Goal: Task Accomplishment & Management: Complete application form

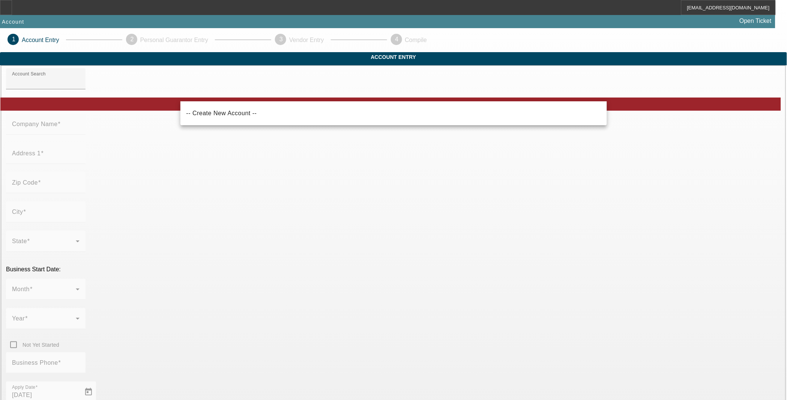
click at [223, 113] on span "-- Create New Account --" at bounding box center [222, 113] width 71 height 6
type input "-- Create New Account --"
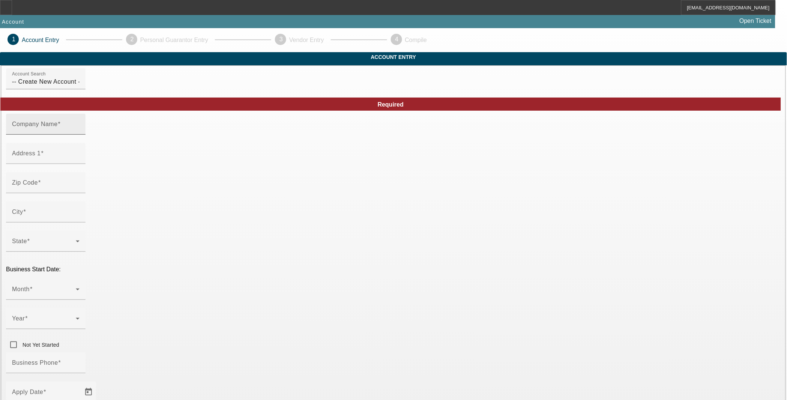
click at [80, 132] on input "Company Name" at bounding box center [46, 127] width 68 height 9
type input "Karlen Towing"
click at [80, 161] on input "Address 1" at bounding box center [46, 156] width 68 height 9
type input "214 E. Chevy Chase Dr."
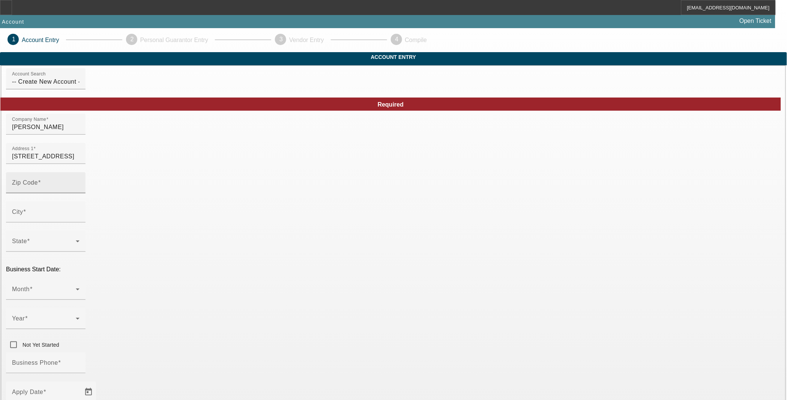
type input "Apt. 9"
click at [41, 186] on span at bounding box center [39, 182] width 3 height 6
click at [80, 190] on input "Zip Code" at bounding box center [46, 185] width 68 height 9
type input "91205"
type input "Glendale"
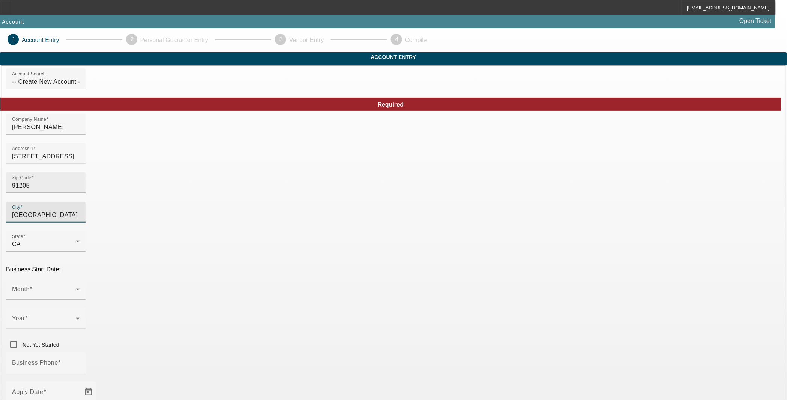
type input "Los Angeles"
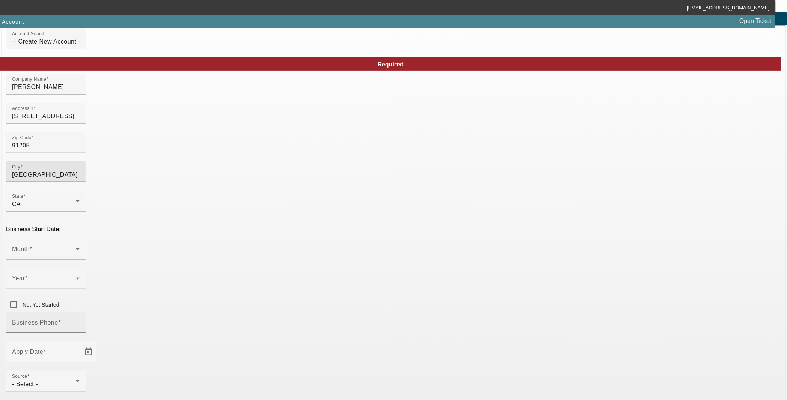
scroll to position [71, 0]
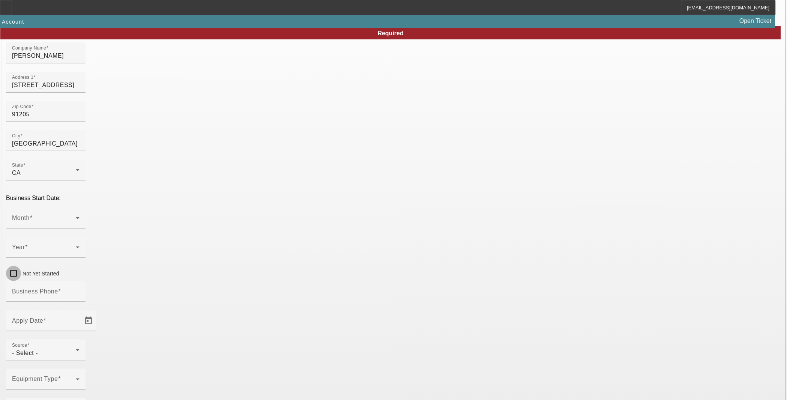
click at [21, 266] on input "Not Yet Started" at bounding box center [13, 273] width 15 height 15
checkbox input "true"
click at [58, 288] on mat-label "Business Phone" at bounding box center [35, 291] width 46 height 6
click at [80, 290] on input "Business Phone" at bounding box center [46, 294] width 68 height 9
type input "(747) 755-8414"
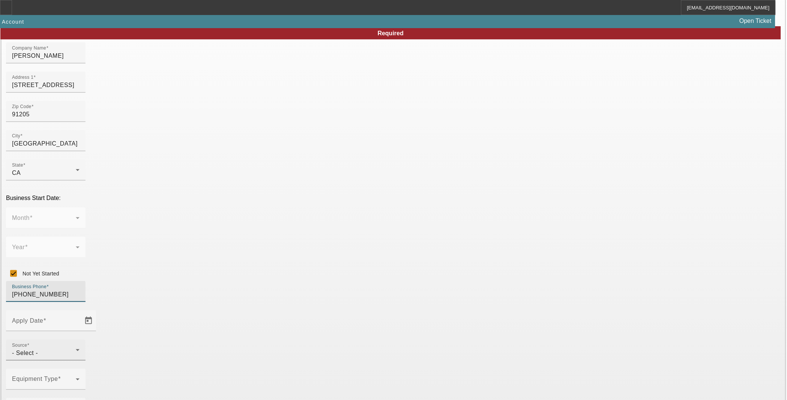
click at [76, 349] on div "- Select -" at bounding box center [44, 353] width 64 height 9
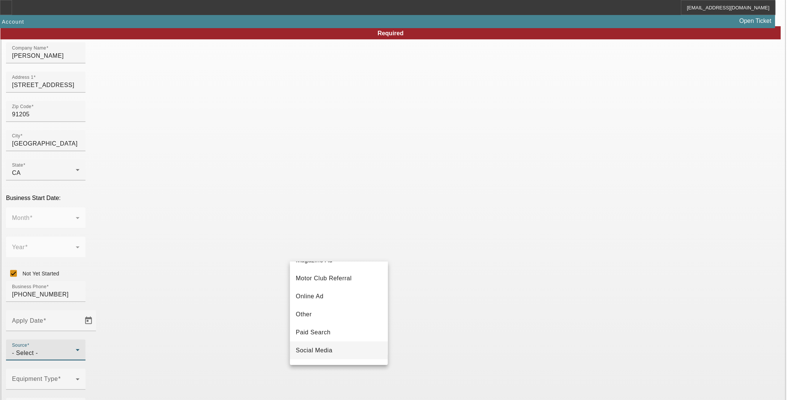
scroll to position [266, 0]
click at [331, 330] on mat-option "Vendor Referral" at bounding box center [339, 335] width 98 height 18
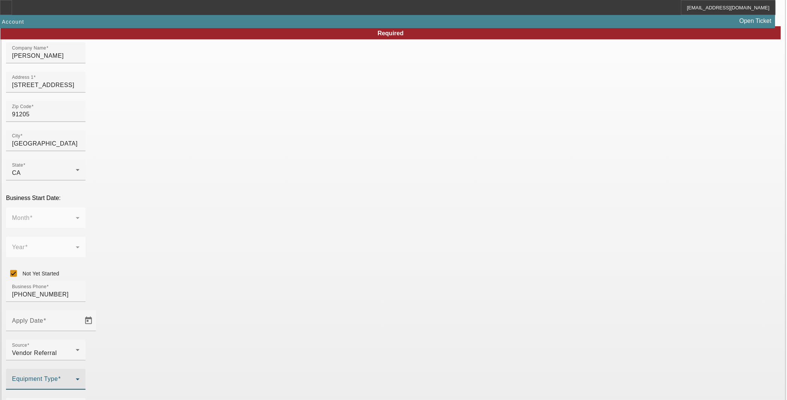
click at [76, 378] on span at bounding box center [44, 382] width 64 height 9
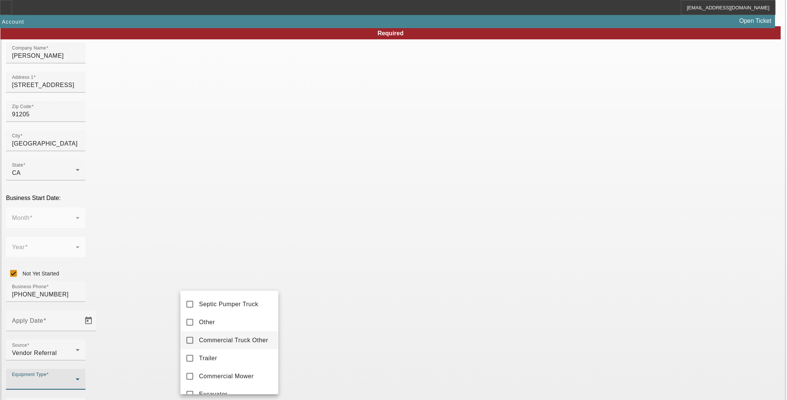
scroll to position [288, 0]
click at [336, 311] on div at bounding box center [393, 200] width 787 height 400
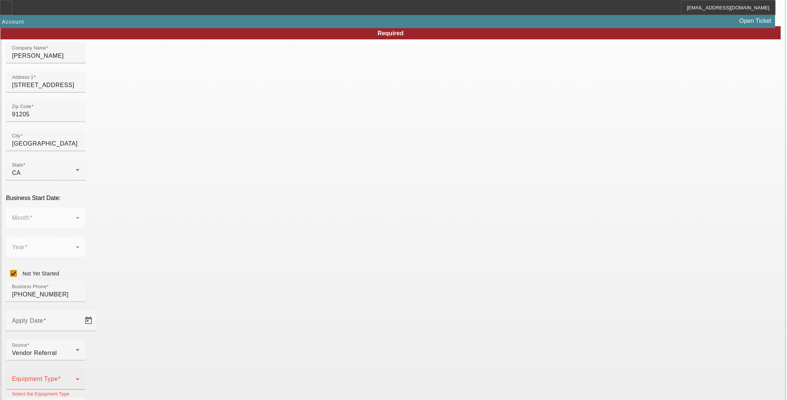
click at [76, 378] on span at bounding box center [44, 382] width 64 height 9
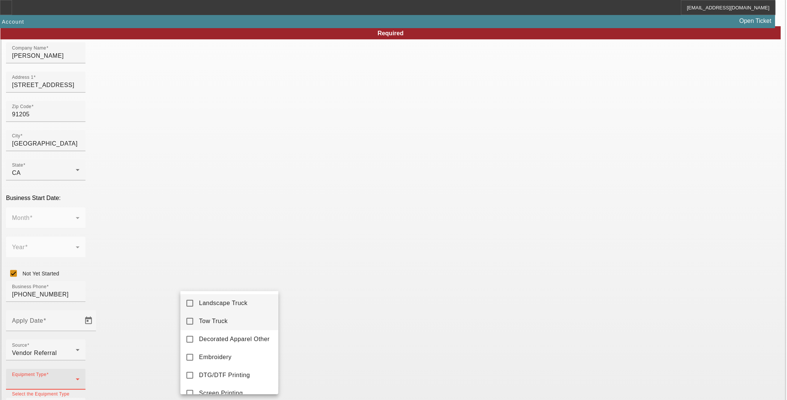
click at [247, 324] on mat-option "Tow Truck" at bounding box center [230, 321] width 98 height 18
click at [361, 303] on div at bounding box center [393, 200] width 787 height 400
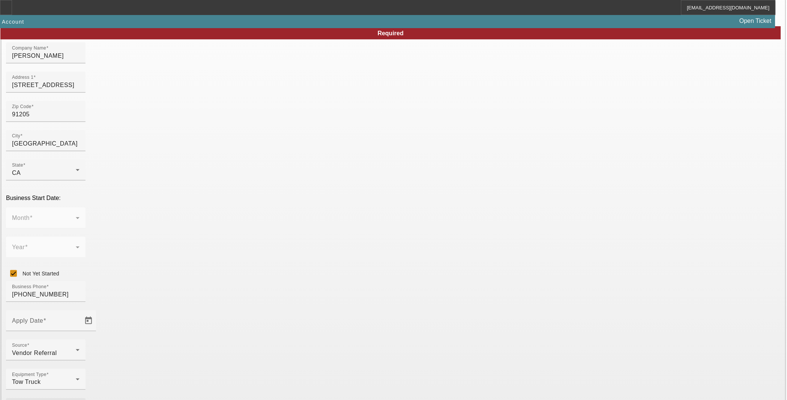
click at [216, 209] on span "Towing" at bounding box center [209, 208] width 20 height 9
click at [330, 298] on div at bounding box center [393, 200] width 787 height 400
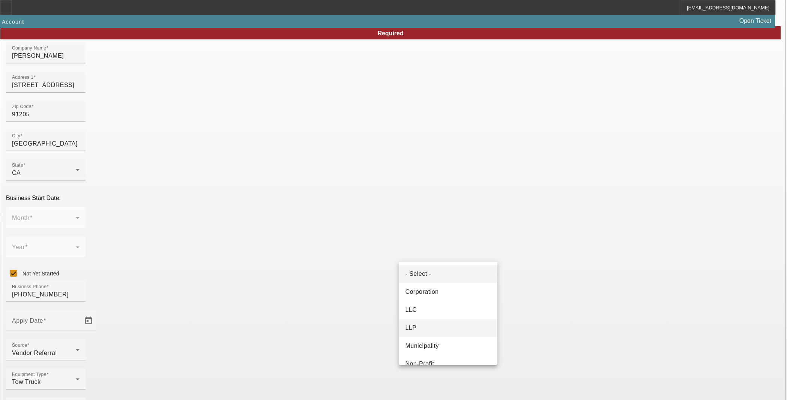
scroll to position [47, 0]
click at [425, 351] on span "Proprietorship" at bounding box center [425, 353] width 40 height 9
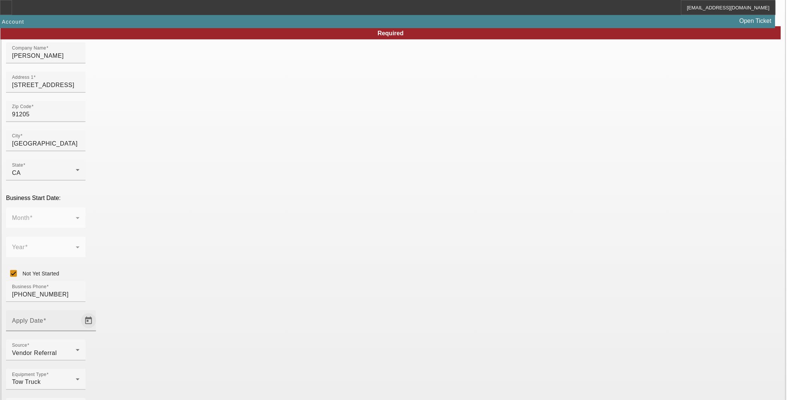
click at [98, 312] on span "Open calendar" at bounding box center [89, 321] width 18 height 18
click at [219, 186] on span "14" at bounding box center [221, 185] width 14 height 14
type input "[DATE]"
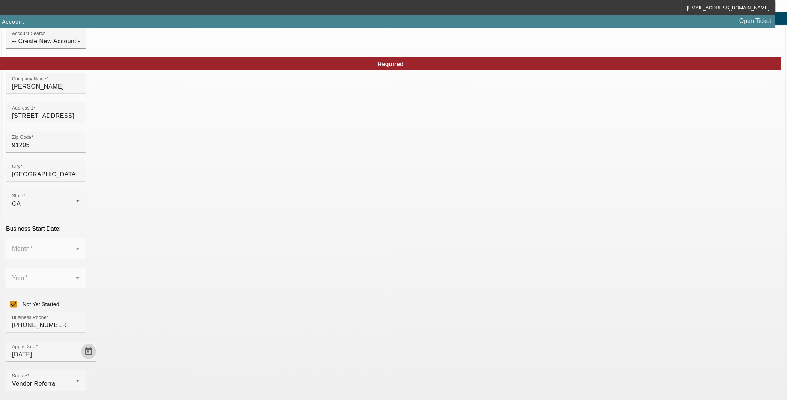
scroll to position [71, 0]
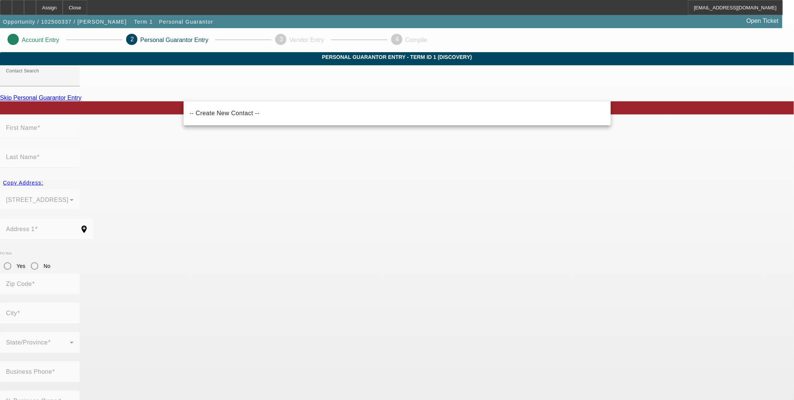
click at [285, 119] on mat-option "-- Create New Contact --" at bounding box center [397, 113] width 427 height 18
type input "-- Create New Contact --"
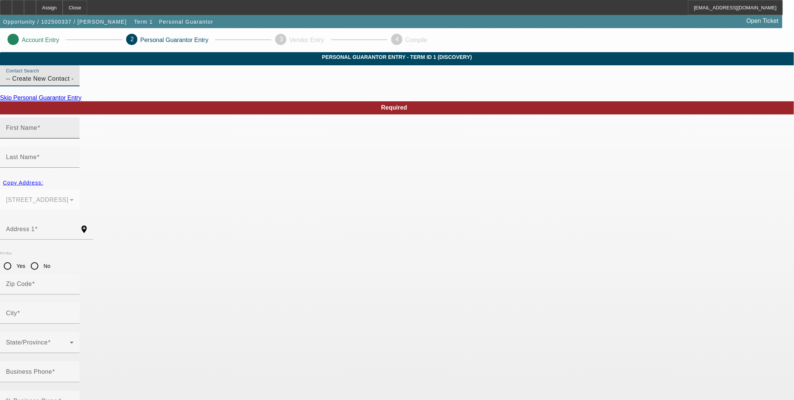
click at [74, 135] on input "First Name" at bounding box center [40, 130] width 68 height 9
type input "Karen"
type input "Kazaryan"
click at [43, 180] on span "Copy Address:" at bounding box center [23, 183] width 40 height 6
type input "214 E. Chevy Chase Dr."
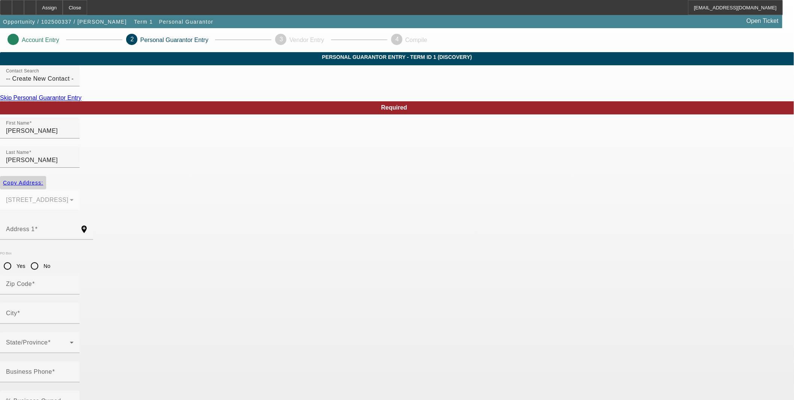
type input "91205"
type input "Glendale"
type input "Apt. 9"
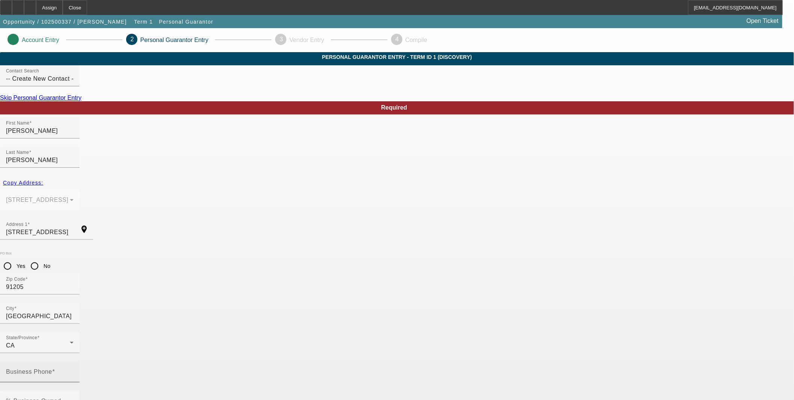
click at [74, 361] on div "Business Phone" at bounding box center [40, 371] width 68 height 21
type input "(747) 755-8414"
click at [74, 400] on input "% Business Owned" at bounding box center [40, 404] width 68 height 9
type input "100"
type input "818-37-6328"
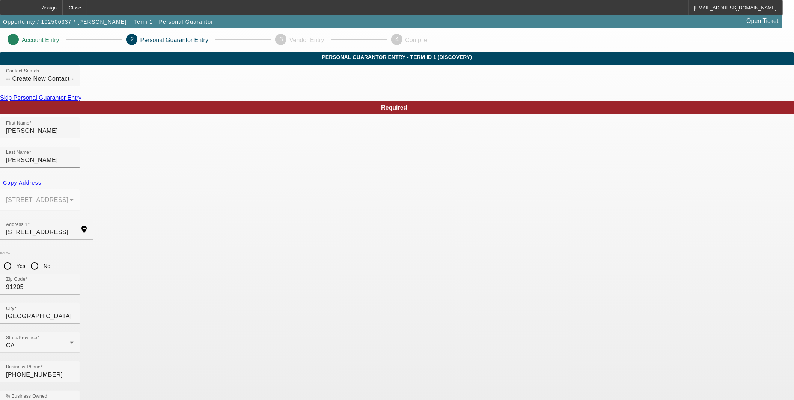
type input "karenkazaryan1970@gmail.com"
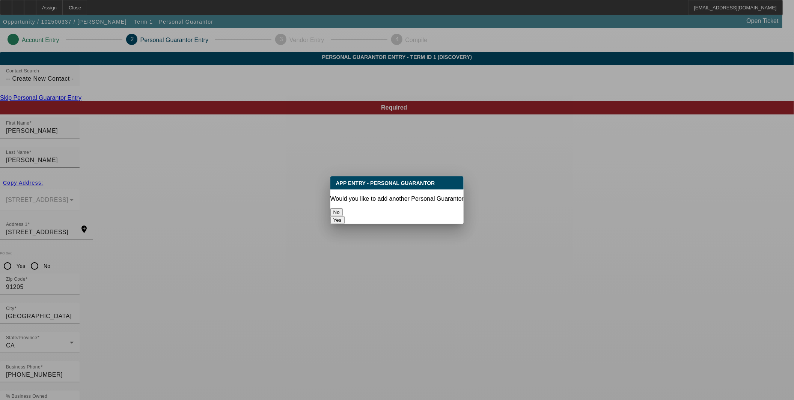
click at [343, 208] on button "No" at bounding box center [336, 212] width 12 height 8
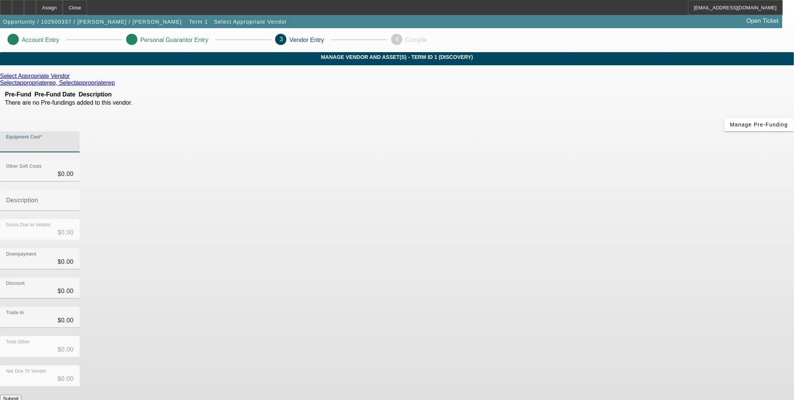
click at [74, 140] on input "Equipment Cost" at bounding box center [40, 144] width 68 height 9
type input "1"
type input "$1.00"
type input "13"
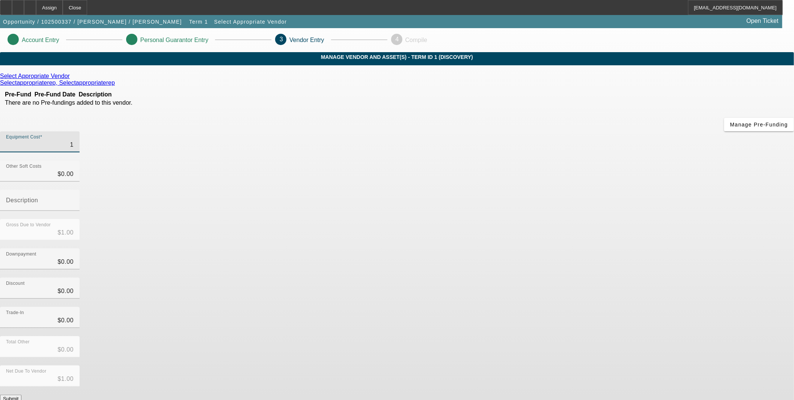
type input "$13.00"
type input "134"
type input "$134.00"
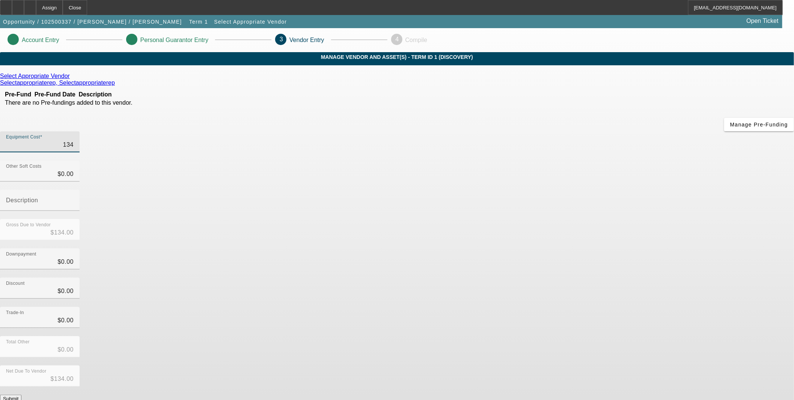
type input "1348"
type input "$1,348.00"
type input "13484"
type input "$13,484.00"
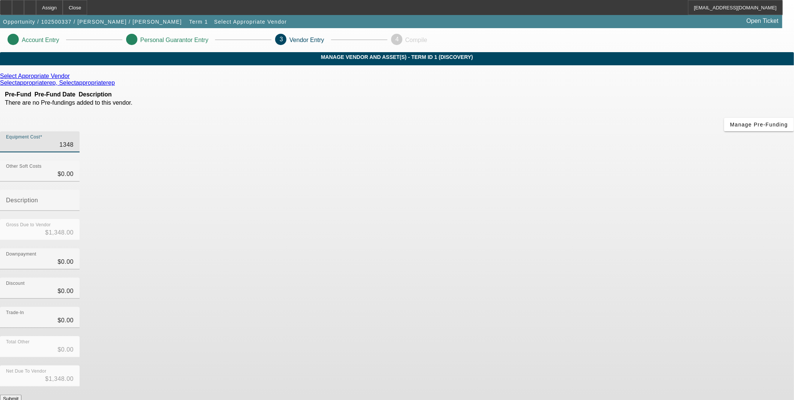
type input "$13,484.00"
type input "134845"
type input "$134,845.00"
type input "134845.7"
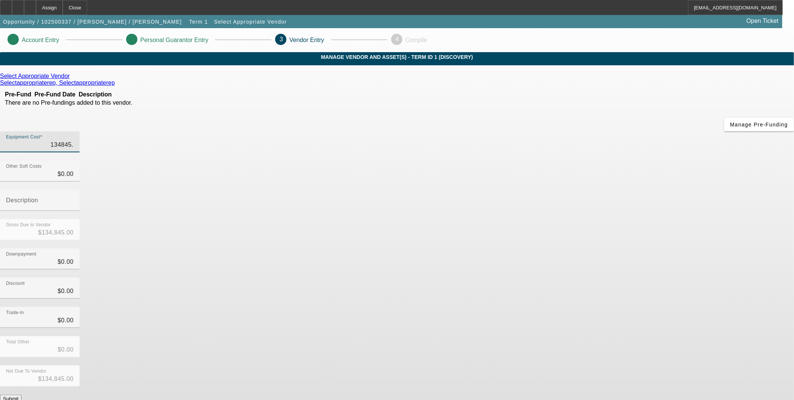
type input "$134,845.70"
type input "134845.72"
type input "$134,845.72"
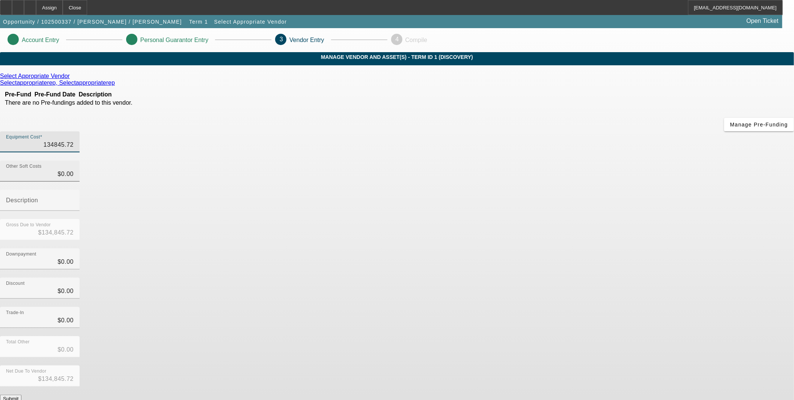
type input "$134,845.72"
drag, startPoint x: 465, startPoint y: 119, endPoint x: 595, endPoint y: 134, distance: 130.7
click at [595, 161] on div "Other Soft Costs 0 Description" at bounding box center [397, 190] width 794 height 59
type input "1"
type input "$134,846.72"
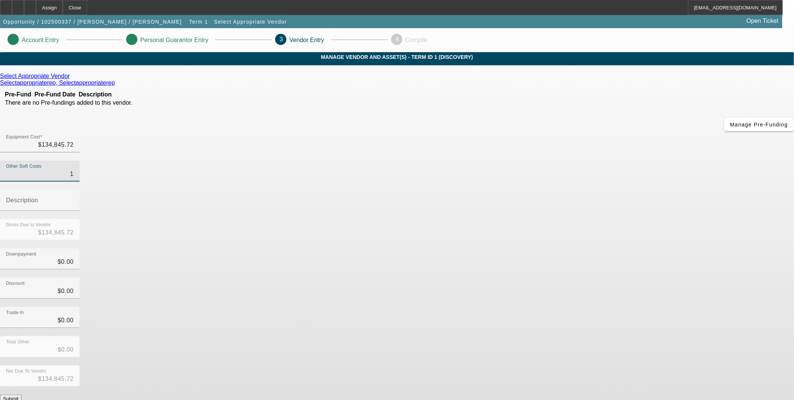
type input "$134,846.72"
type input "18"
type input "$134,863.72"
type input "186"
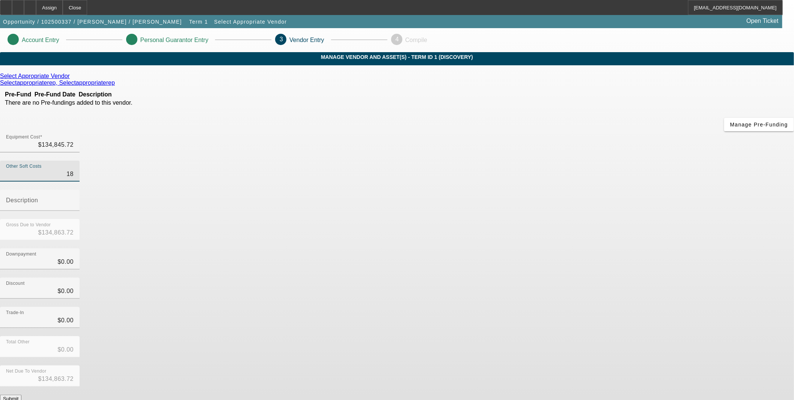
type input "$135,031.72"
type input "1860"
type input "$136,705.72"
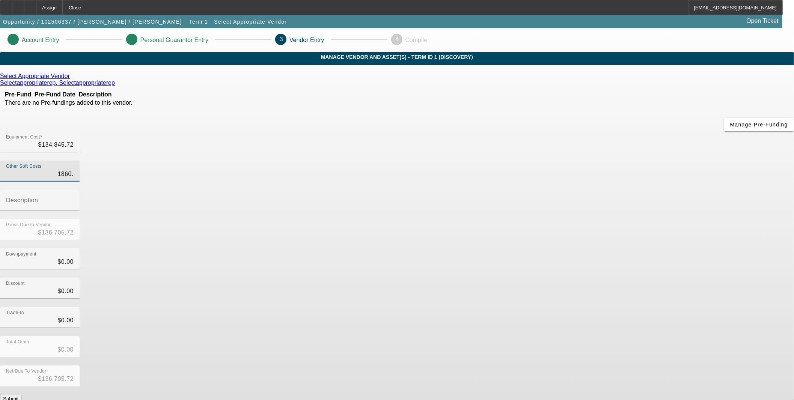
type input "1860.5"
type input "$136,706.22"
type input "$1,860.50"
click at [583, 248] on div "Downpayment $0.00" at bounding box center [397, 262] width 794 height 29
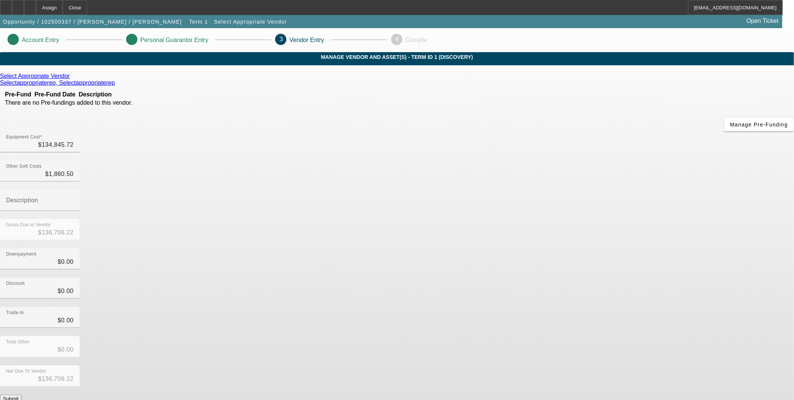
click at [21, 395] on button "Submit" at bounding box center [10, 399] width 21 height 8
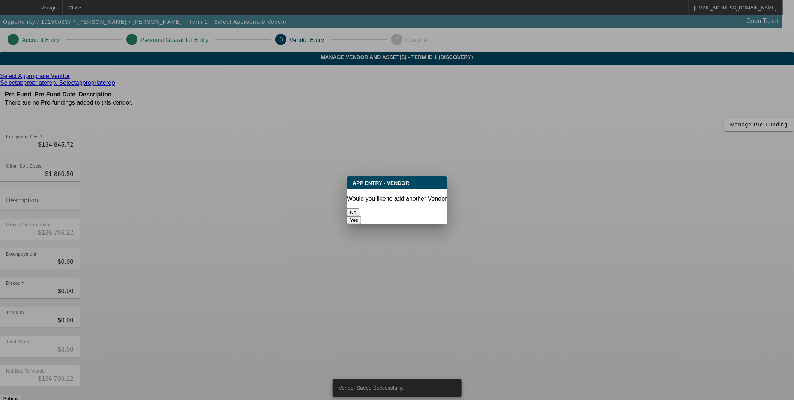
click at [370, 198] on p "Would you like to add another Vendor" at bounding box center [397, 199] width 100 height 7
click at [359, 209] on button "No" at bounding box center [353, 212] width 12 height 8
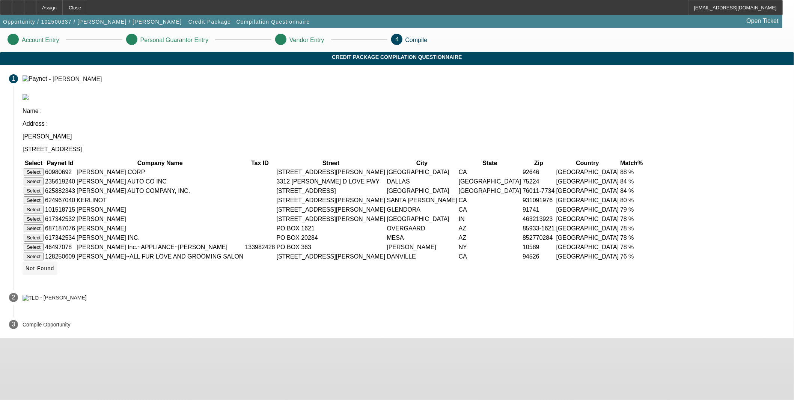
click at [54, 268] on span "Not Found" at bounding box center [40, 268] width 29 height 6
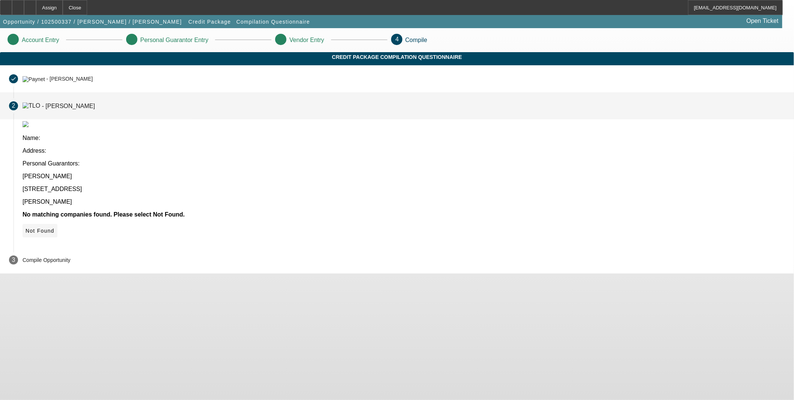
click at [26, 228] on icon at bounding box center [26, 231] width 0 height 6
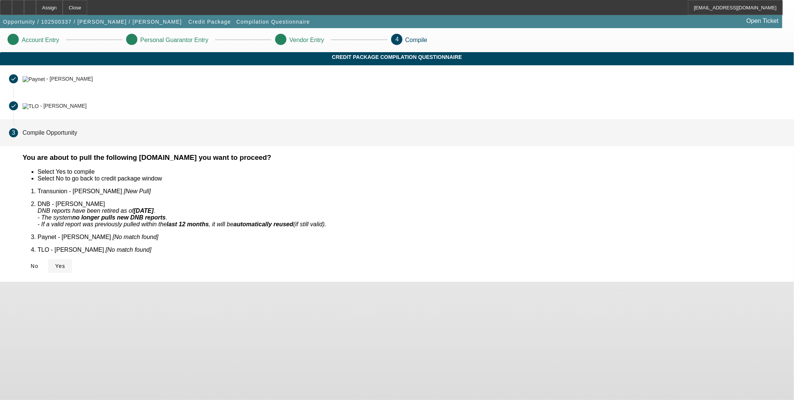
click at [65, 263] on span "Yes" at bounding box center [60, 266] width 10 height 6
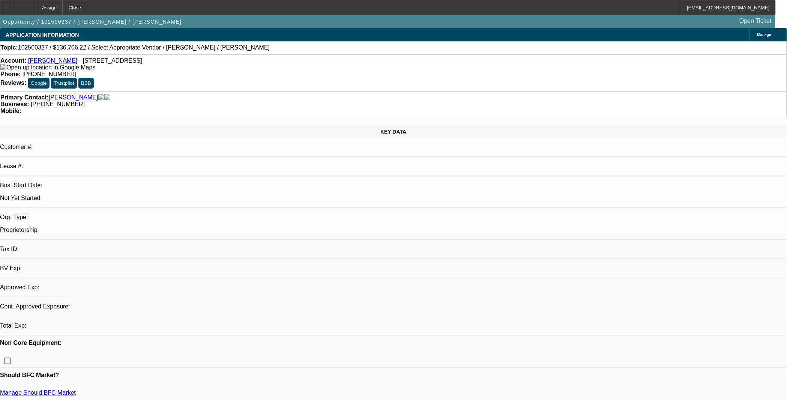
select select "0"
select select "2"
select select "0.1"
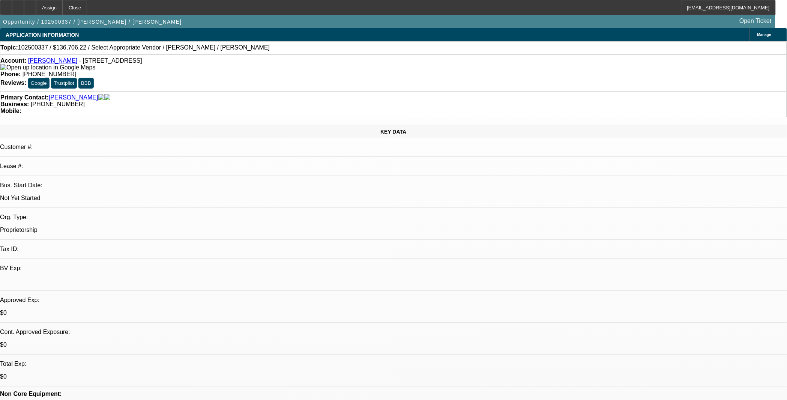
select select "2"
select select "4"
click at [36, 9] on div at bounding box center [30, 7] width 12 height 15
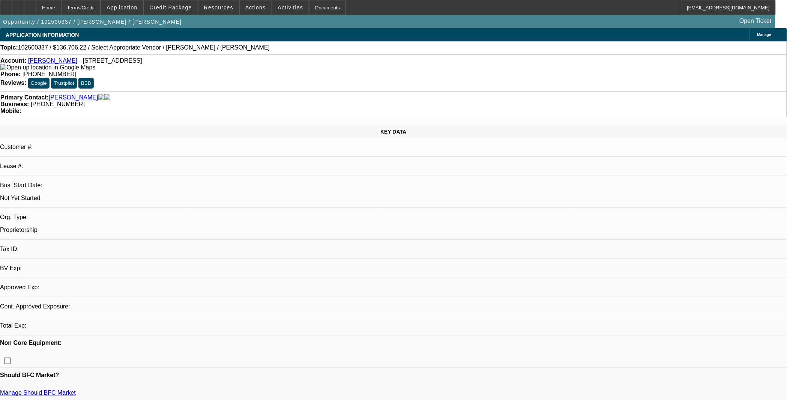
select select "0"
select select "2"
select select "0.1"
select select "2"
select select "4"
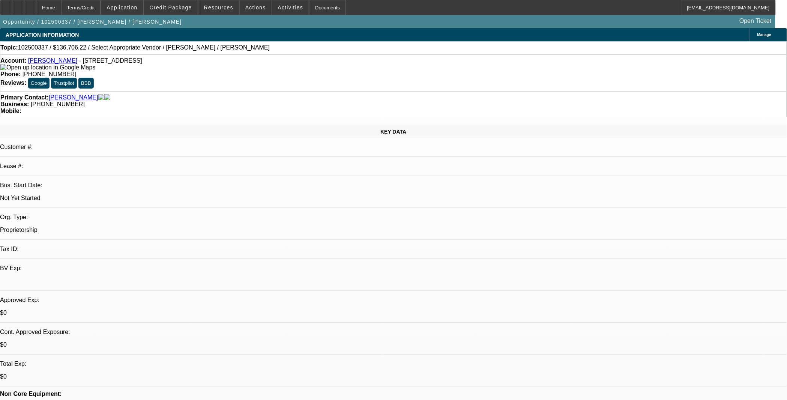
click at [24, 6] on div at bounding box center [18, 7] width 12 height 15
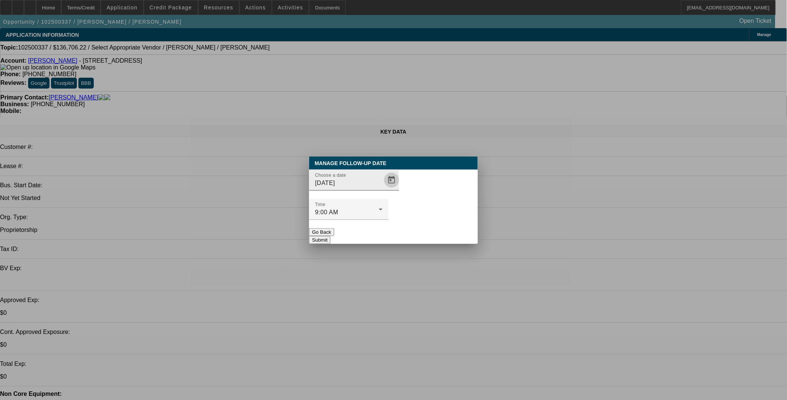
click at [383, 189] on span "Open calendar" at bounding box center [392, 180] width 18 height 18
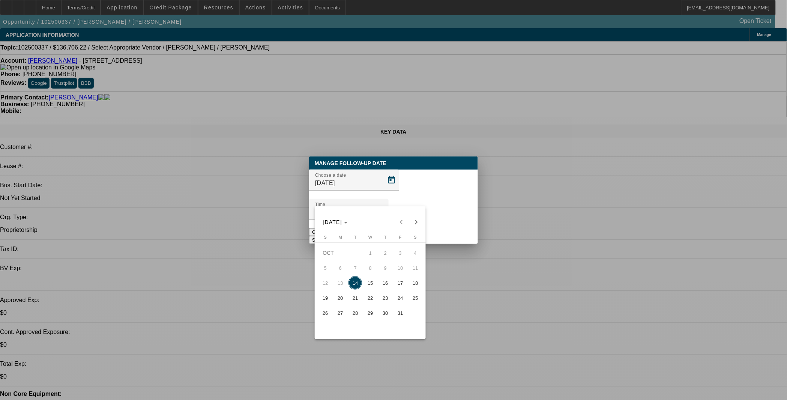
click at [399, 285] on span "17" at bounding box center [401, 283] width 14 height 14
type input "10/17/2025"
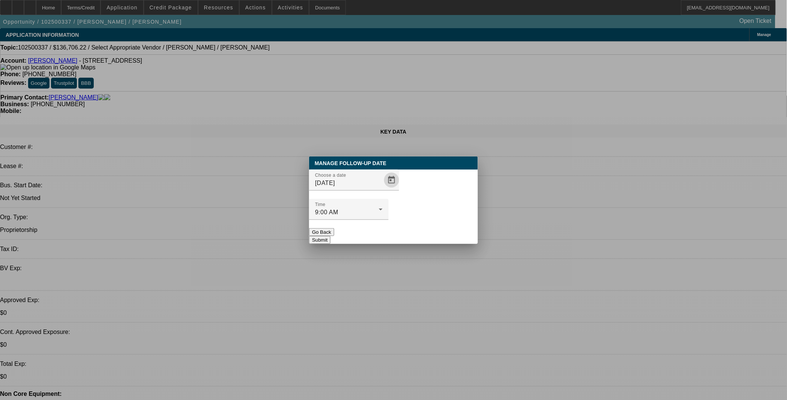
click at [331, 236] on button "Submit" at bounding box center [319, 240] width 21 height 8
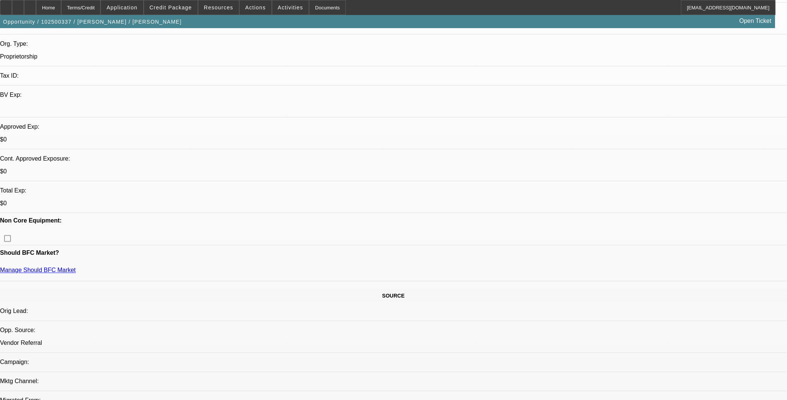
scroll to position [42, 0]
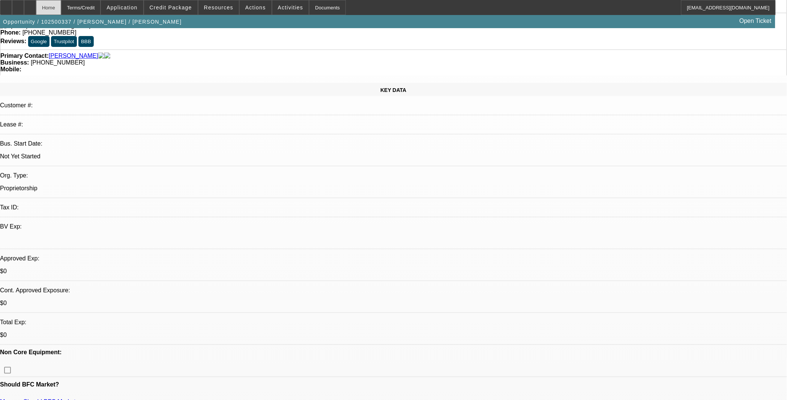
click at [61, 8] on div "Home" at bounding box center [48, 7] width 25 height 15
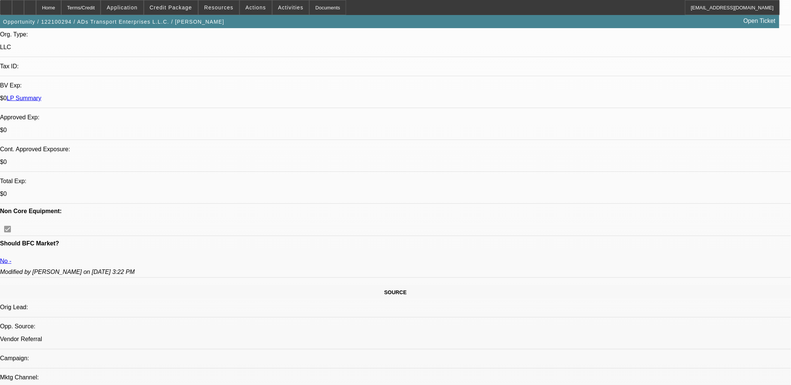
select select "0"
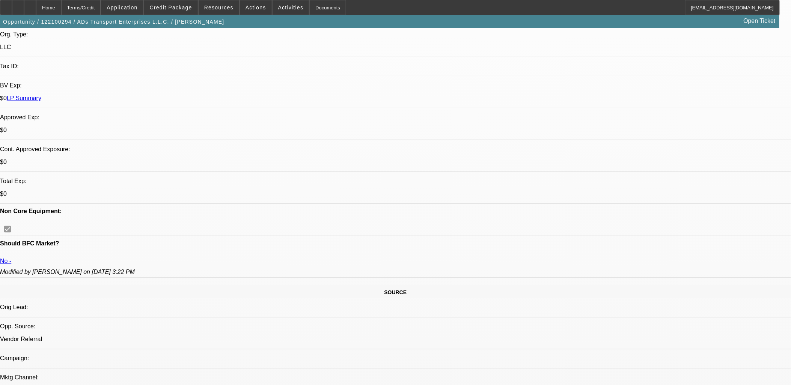
select select "0"
select select "0.1"
select select "0.15"
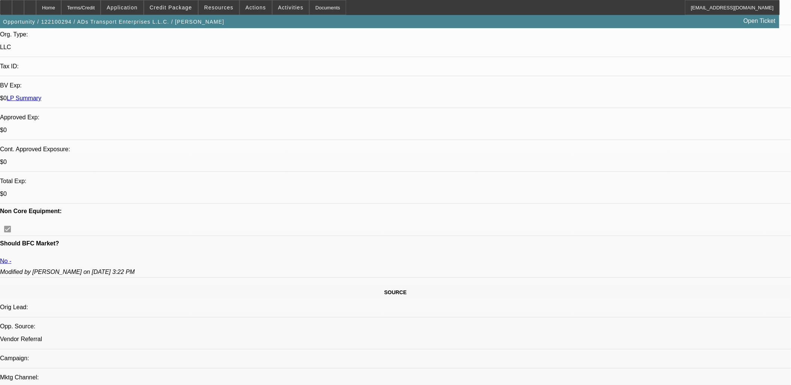
select select "2"
select select "0.1"
select select "1"
select select "2"
select select "6"
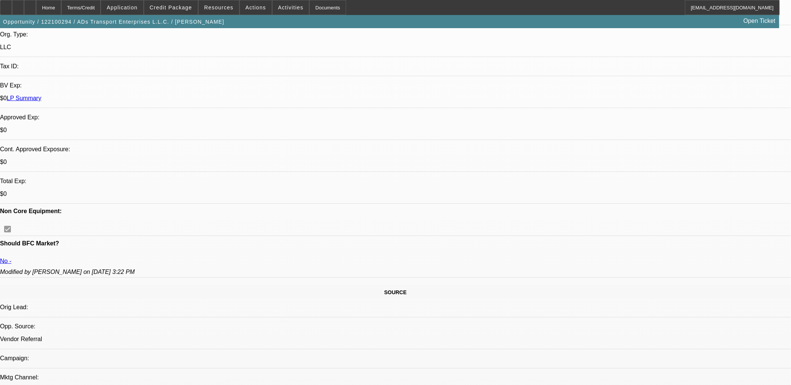
select select "1"
select select "2"
select select "6"
select select "1"
select select "2"
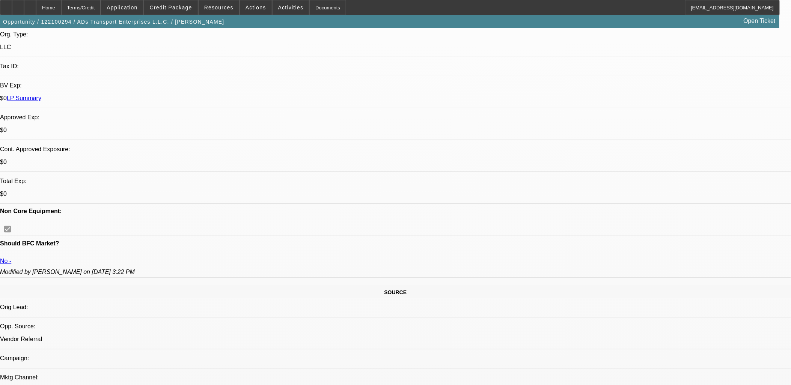
select select "4"
select select "1"
select select "2"
select select "4"
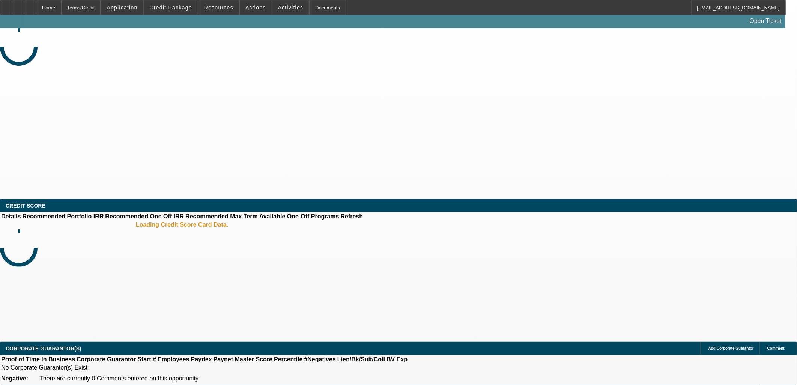
select select "0"
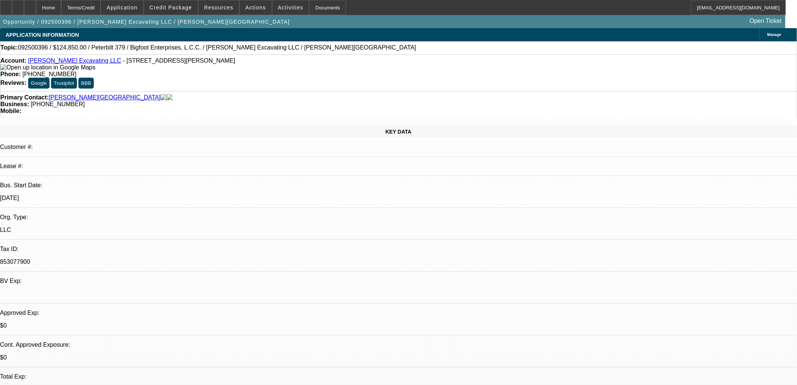
select select "1"
select select "2"
select select "6"
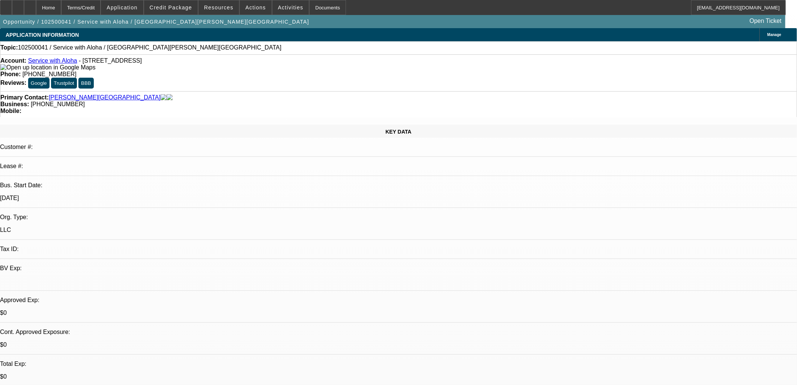
select select "0"
select select "2"
select select "0.1"
select select "4"
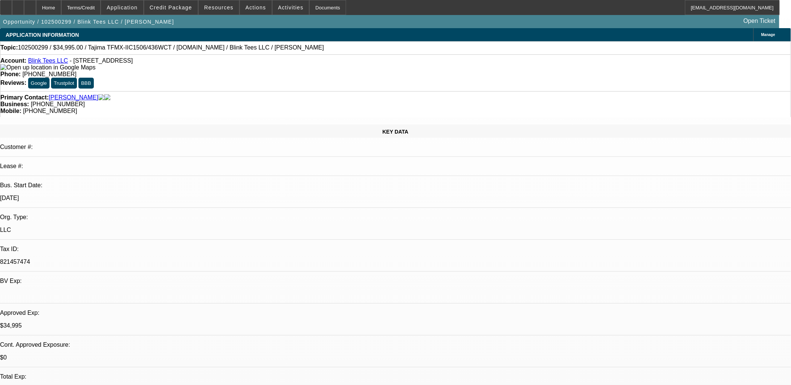
select select "0"
select select "2"
select select "0"
select select "2"
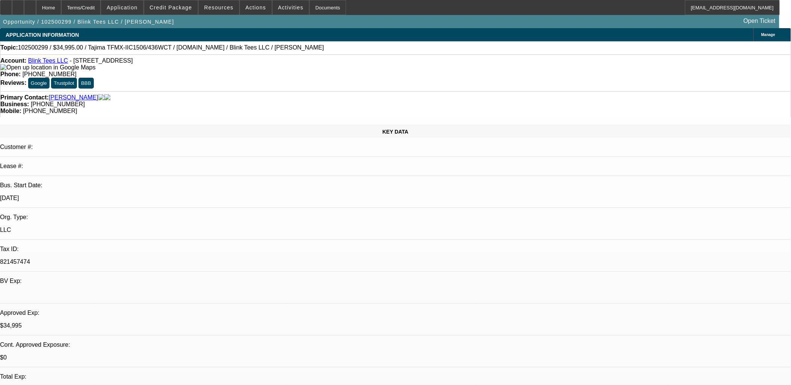
select select "0"
select select "2"
select select "0.1"
select select "4"
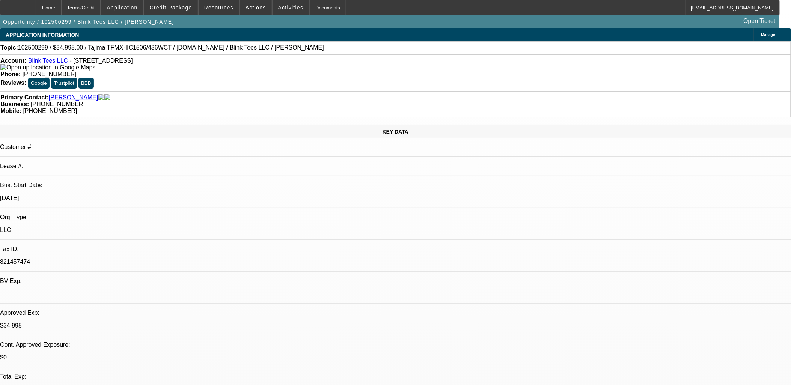
select select "0"
select select "3"
select select "0.1"
select select "4"
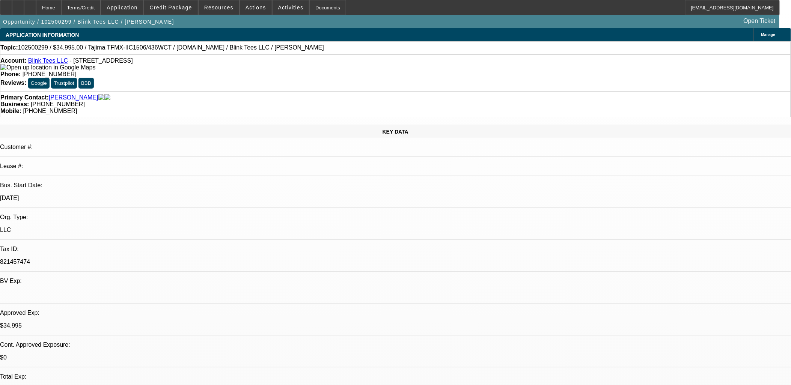
select select "0"
select select "2"
select select "0.1"
select select "4"
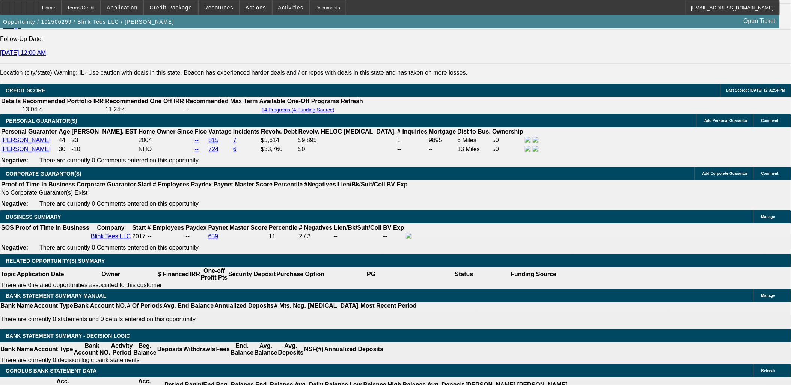
scroll to position [1042, 0]
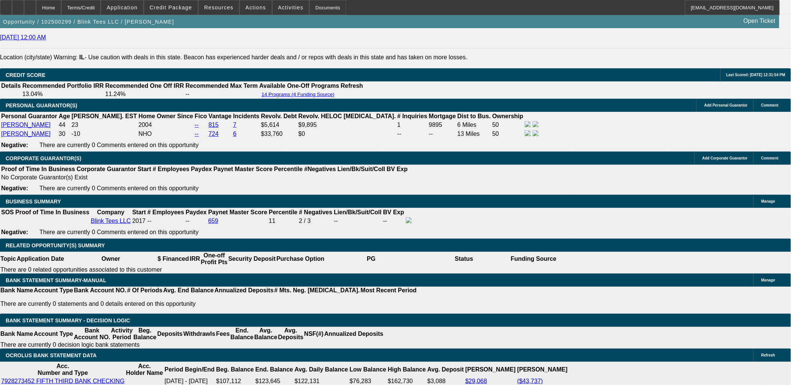
type input "6"
type input "UNKNOWN"
type input "60"
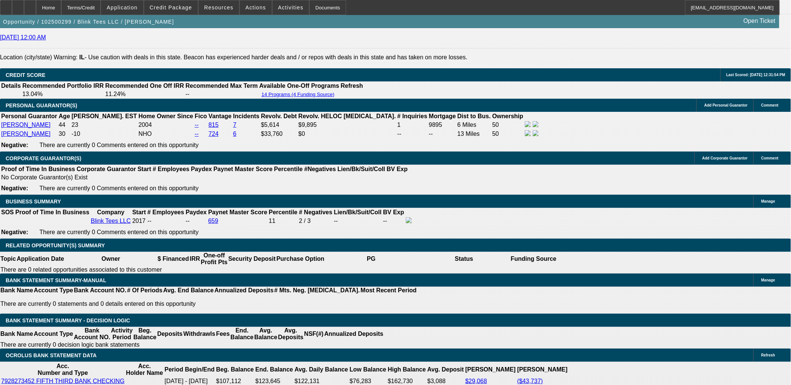
type input "$6,018.55"
type input "$12,037.10"
type input "$758.35"
type input "$1,516.70"
type input "60"
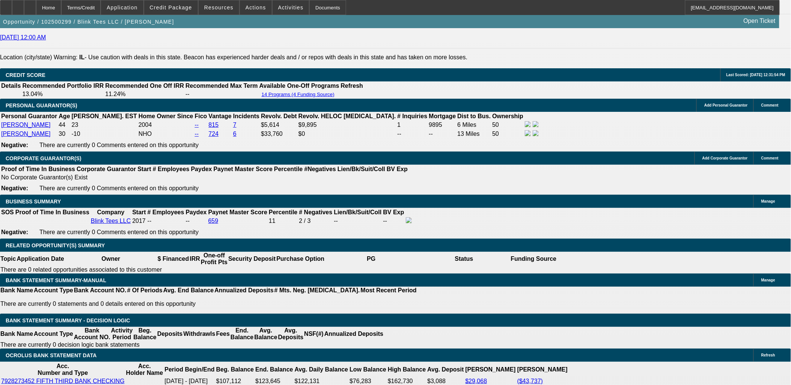
type input "7"
type input "$14.00"
type input "759"
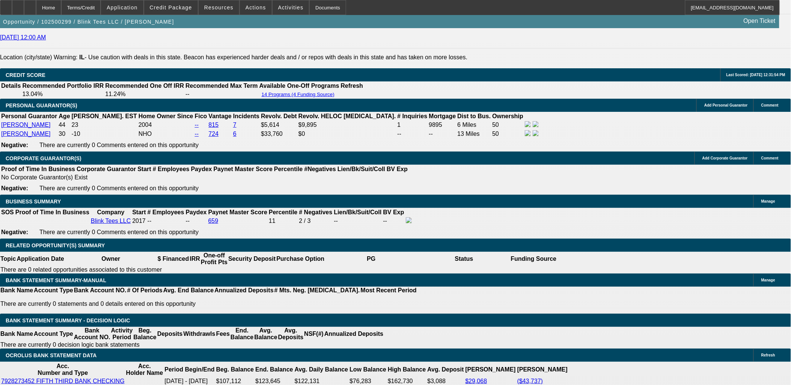
type input "10.9"
type input "$1,518.00"
type input "$759.00"
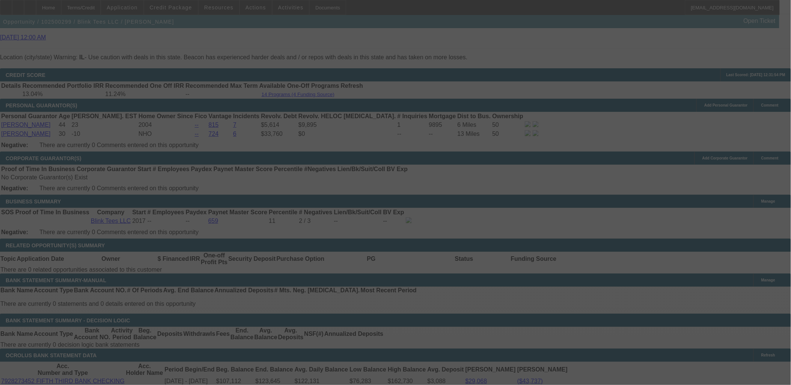
select select "0"
select select "2"
select select "0"
select select "2"
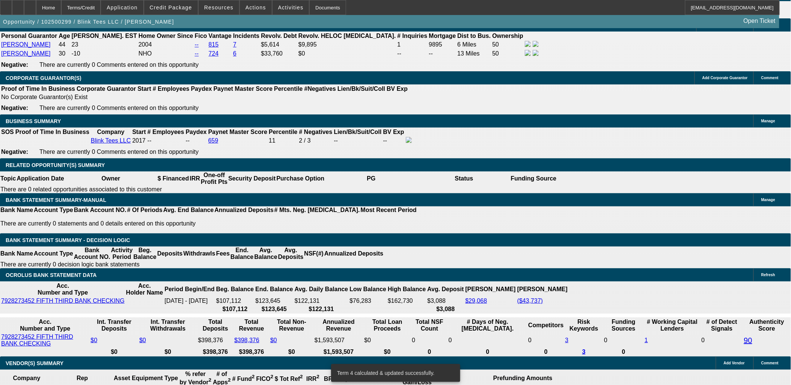
scroll to position [1126, 0]
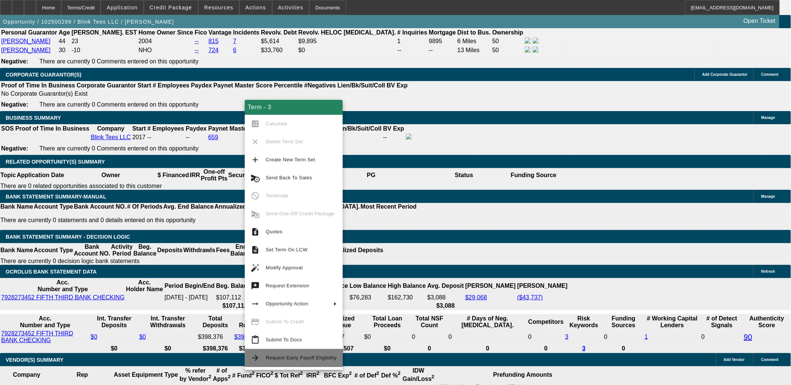
click at [287, 357] on span "Request Early Payoff Eligibility" at bounding box center [301, 358] width 71 height 6
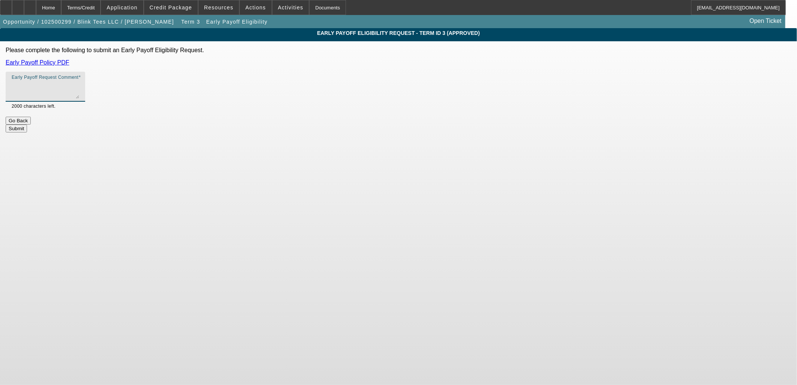
click at [79, 89] on textarea "Early Payoff Request Comment" at bounding box center [46, 90] width 68 height 18
type textarea "W"
type textarea "Customer inquiring if we'll offer an early payoff discount."
click at [27, 125] on button "Submit" at bounding box center [16, 129] width 21 height 8
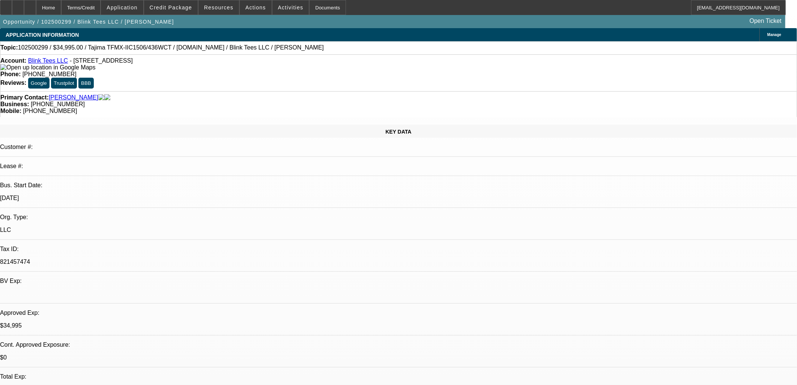
select select "0"
select select "2"
select select "0"
select select "2"
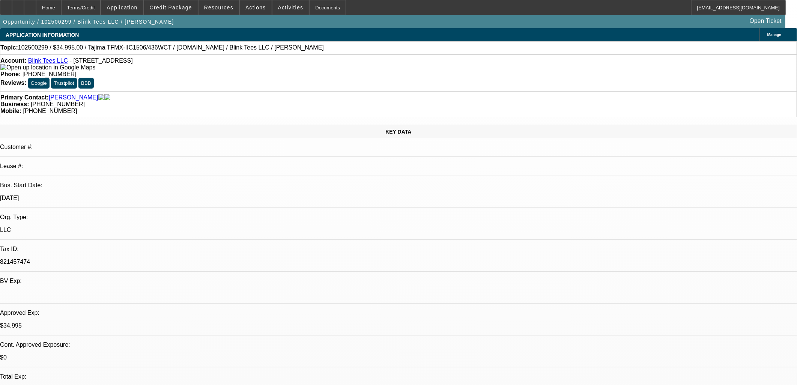
select select "0"
select select "2"
select select "0.1"
select select "4"
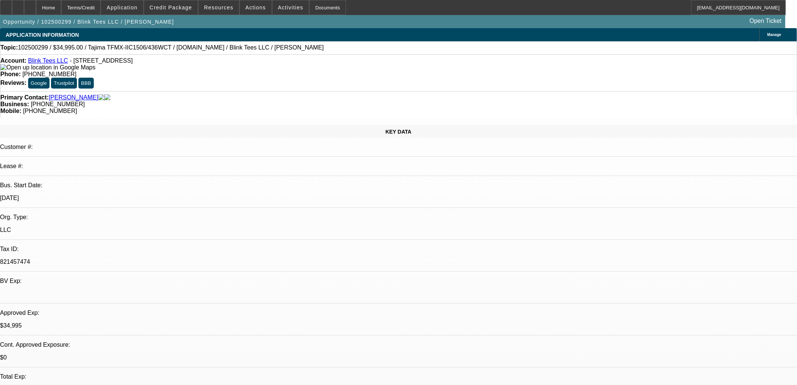
select select "0"
select select "3"
select select "0.1"
select select "4"
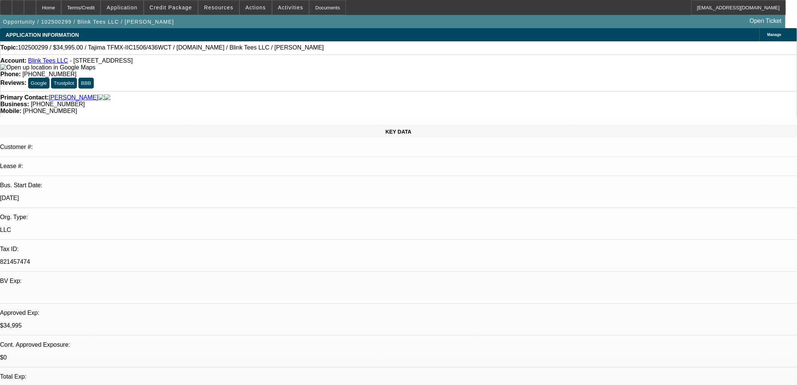
select select "0"
select select "2"
select select "0.1"
select select "4"
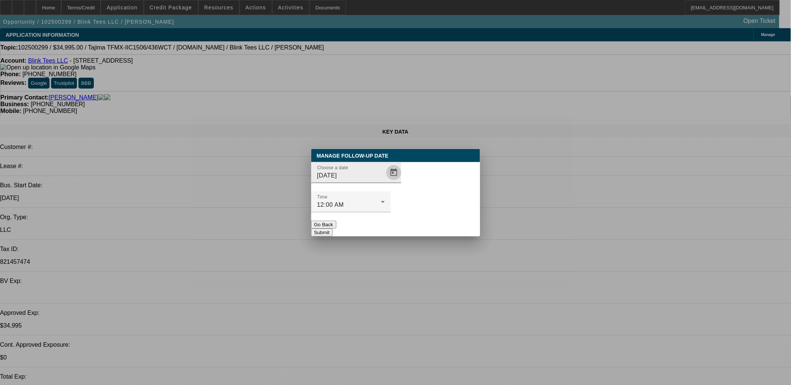
click at [385, 182] on span "Open calendar" at bounding box center [394, 173] width 18 height 18
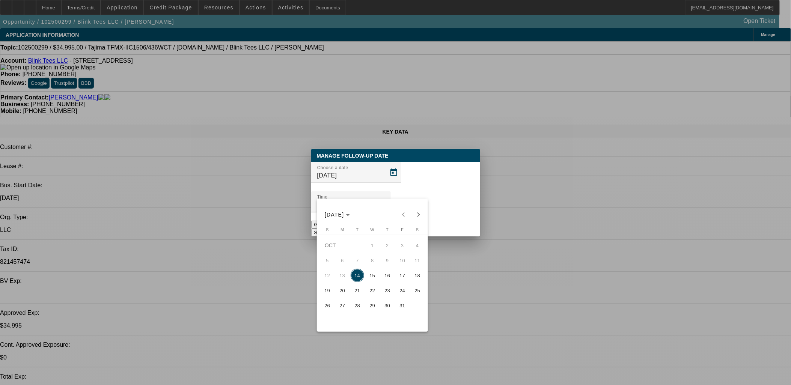
click at [369, 277] on span "15" at bounding box center [373, 276] width 14 height 14
type input "[DATE]"
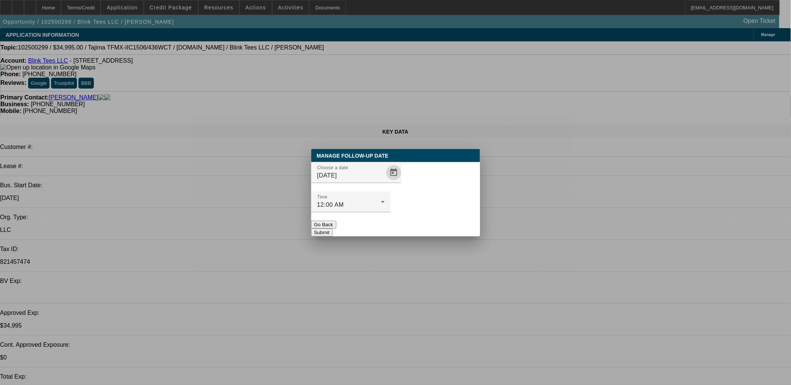
click at [333, 229] on button "Submit" at bounding box center [321, 233] width 21 height 8
